Goal: Navigation & Orientation: Find specific page/section

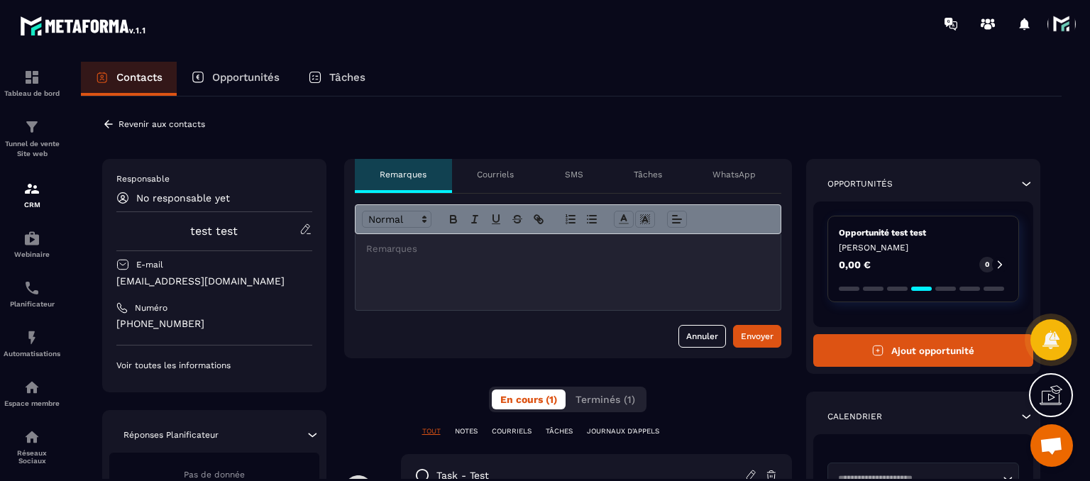
click at [640, 183] on div "Tâches" at bounding box center [647, 176] width 79 height 34
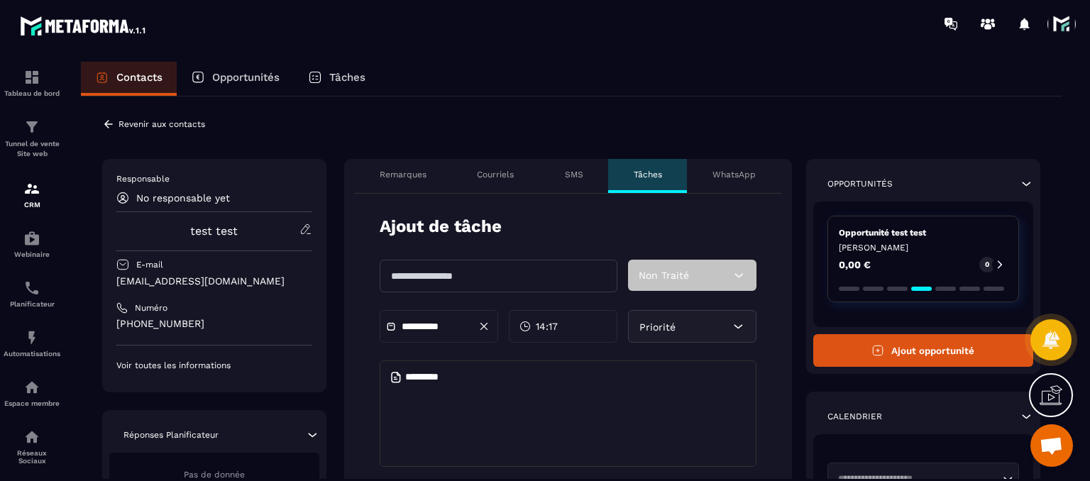
click at [721, 185] on div "WhatsApp" at bounding box center [734, 176] width 94 height 34
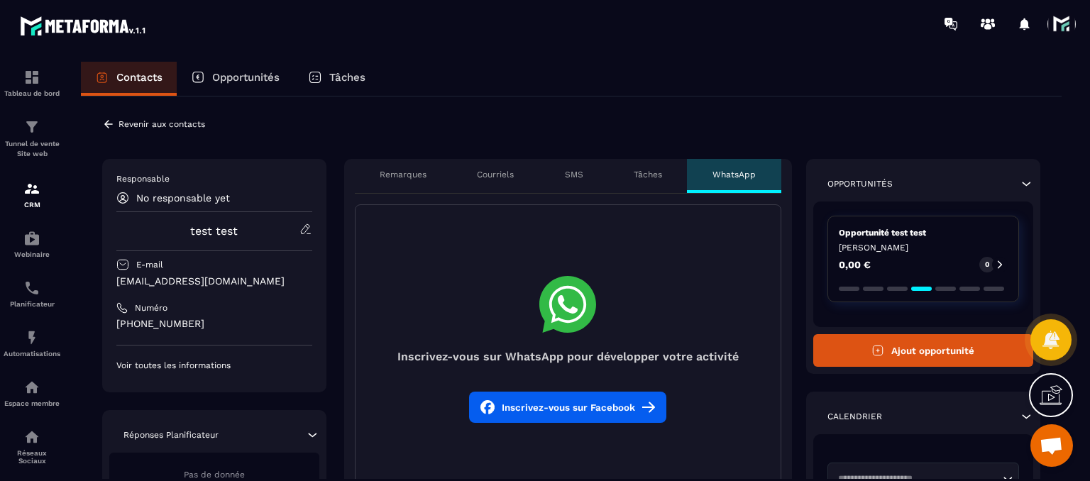
click at [572, 170] on p "SMS" at bounding box center [574, 174] width 18 height 11
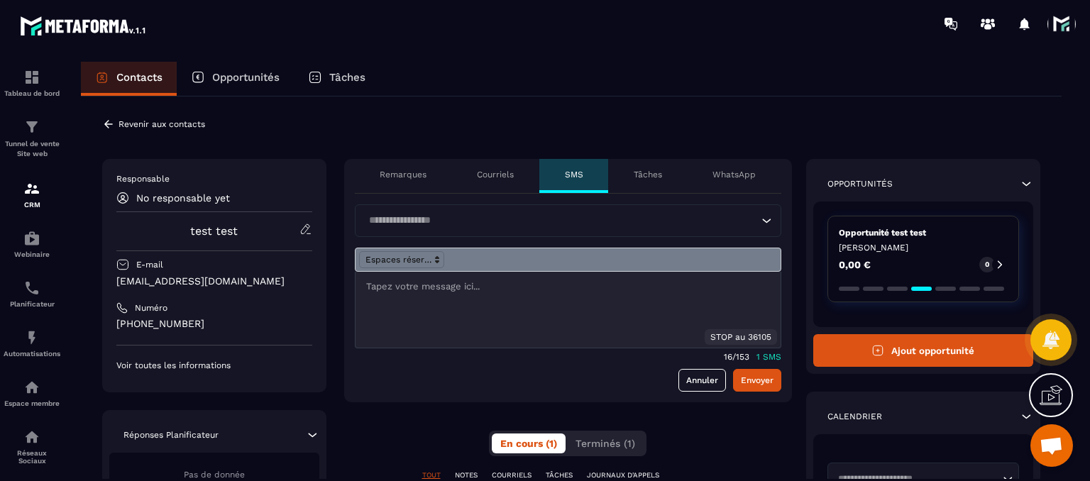
click at [498, 167] on div "Courriels" at bounding box center [495, 176] width 87 height 34
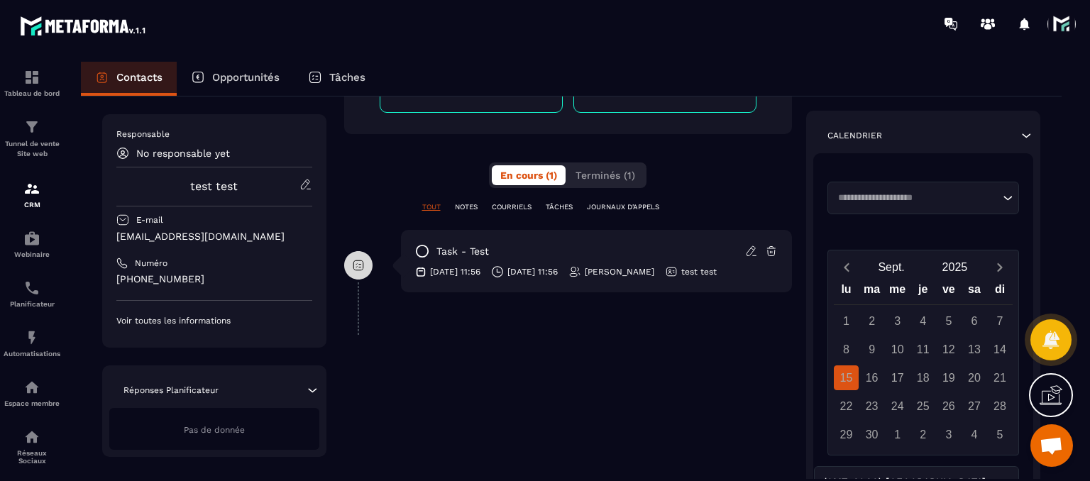
scroll to position [284, 0]
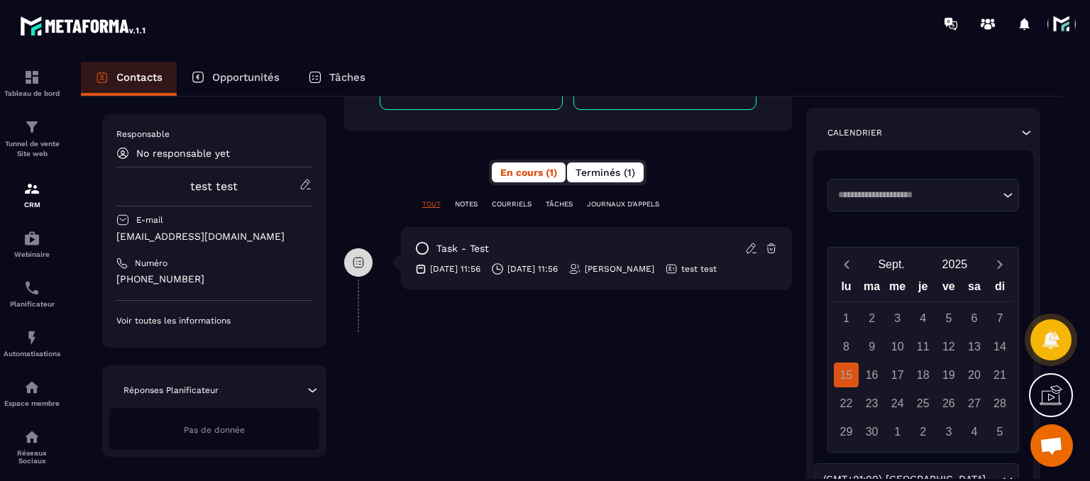
click at [632, 167] on span "Terminés (1)" at bounding box center [605, 172] width 60 height 11
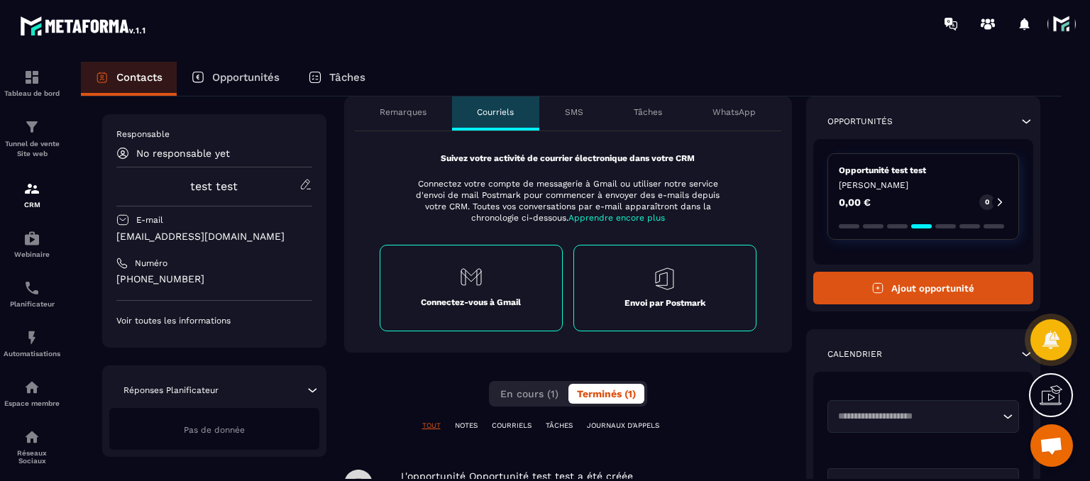
scroll to position [142, 0]
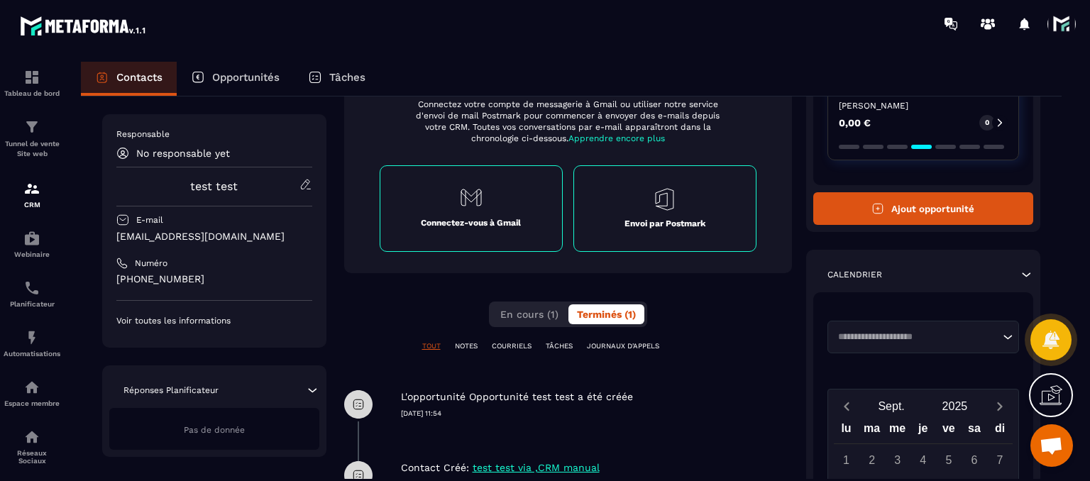
click at [1070, 18] on span at bounding box center [1061, 24] width 28 height 28
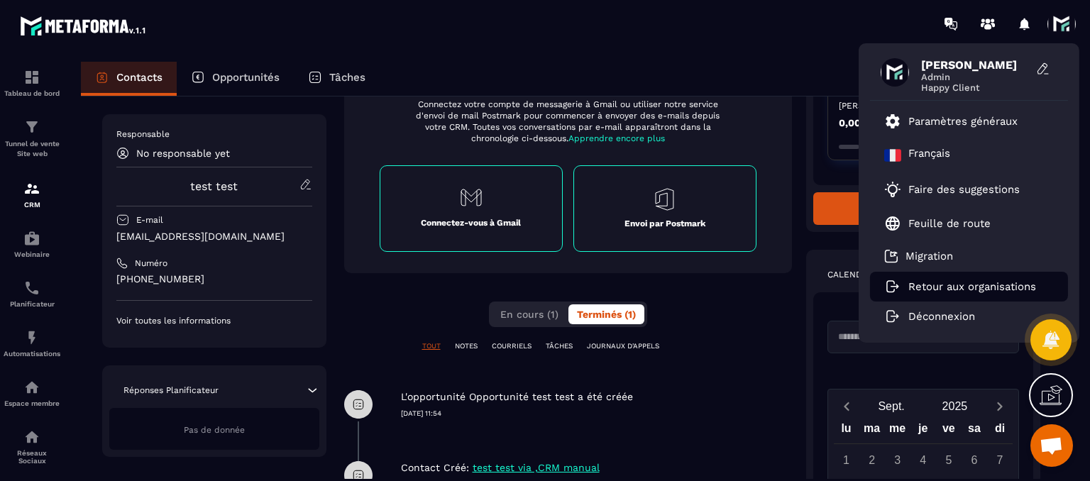
click at [928, 285] on p "Retour aux organisations" at bounding box center [972, 286] width 128 height 13
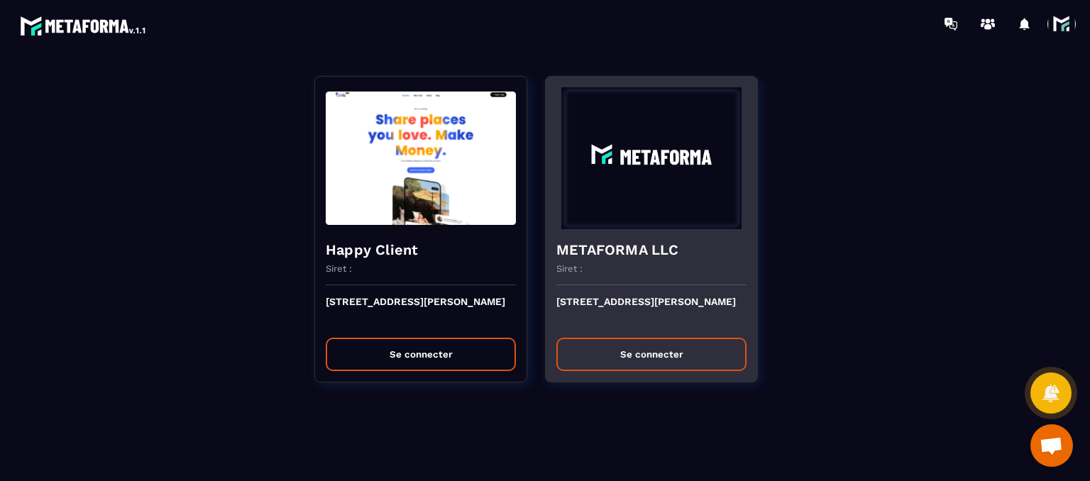
click at [643, 358] on button "Se connecter" at bounding box center [651, 354] width 190 height 33
